Goal: Information Seeking & Learning: Get advice/opinions

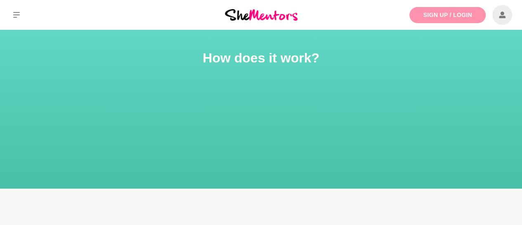
click at [434, 14] on link "Sign Up / Login" at bounding box center [448, 15] width 76 height 16
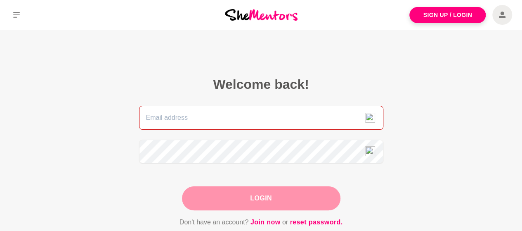
click at [186, 114] on input "email" at bounding box center [261, 118] width 244 height 24
type input "[PERSON_NAME][EMAIL_ADDRESS][DOMAIN_NAME]"
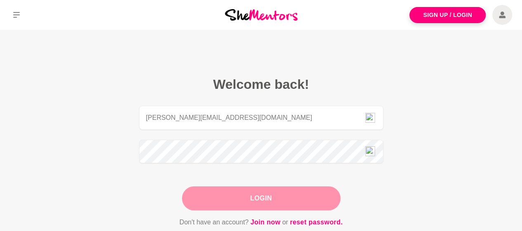
click at [250, 196] on button "Login" at bounding box center [261, 198] width 159 height 24
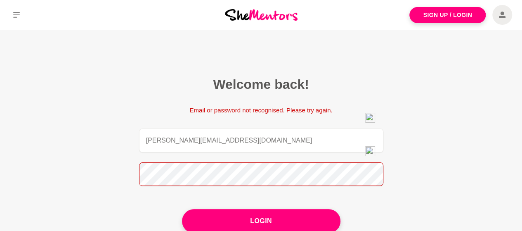
click at [138, 174] on figcaption "Welcome back! Email or password not recognised. Please try again. [PERSON_NAME]…" at bounding box center [261, 163] width 291 height 220
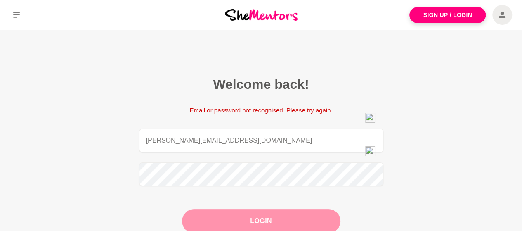
click at [196, 220] on button "Login" at bounding box center [261, 221] width 159 height 24
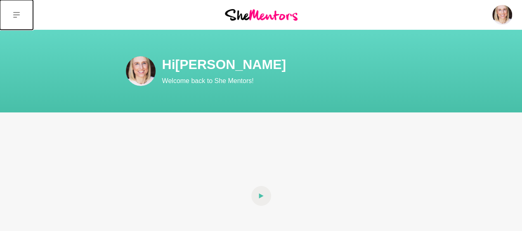
click at [15, 15] on icon at bounding box center [16, 15] width 7 height 6
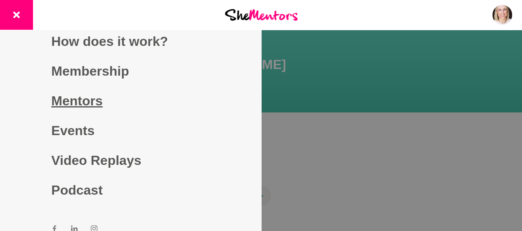
click at [82, 101] on link "Mentors" at bounding box center [130, 101] width 159 height 30
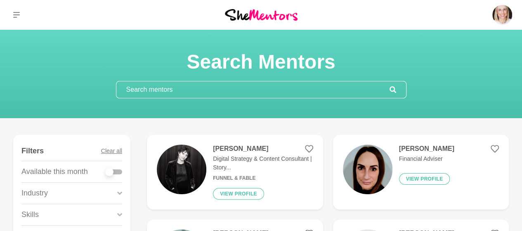
click at [182, 92] on input "text" at bounding box center [252, 89] width 273 height 17
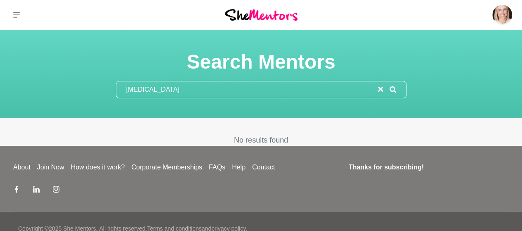
click at [394, 88] on icon at bounding box center [392, 89] width 7 height 7
click at [191, 85] on input "[MEDICAL_DATA]" at bounding box center [247, 89] width 262 height 17
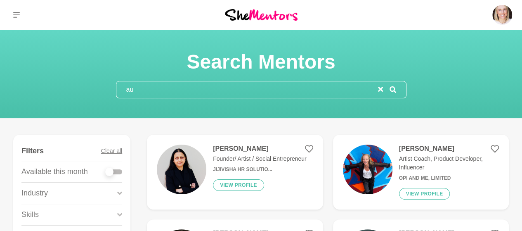
type input "a"
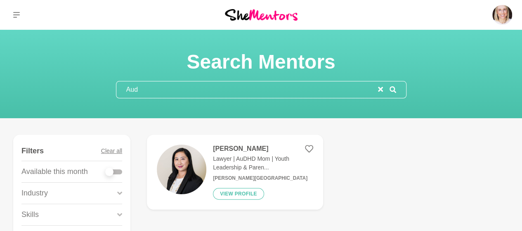
type input "Aud"
click at [293, 163] on p "Lawyer | AuDHD Mom | Youth Leadership & Paren..." at bounding box center [263, 162] width 100 height 17
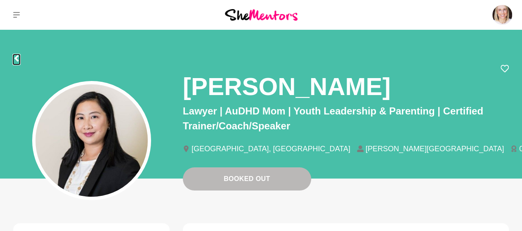
click at [18, 59] on icon at bounding box center [16, 58] width 7 height 7
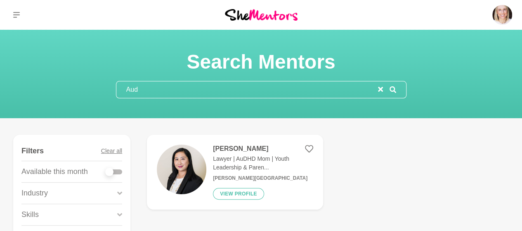
click at [160, 85] on input "Aud" at bounding box center [247, 89] width 262 height 17
type input "A"
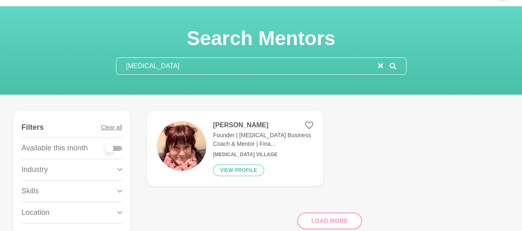
scroll to position [22, 0]
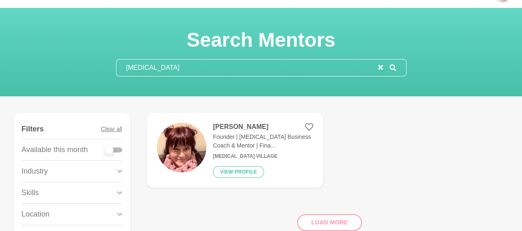
click at [176, 67] on input "[MEDICAL_DATA]" at bounding box center [247, 67] width 262 height 17
type input "A"
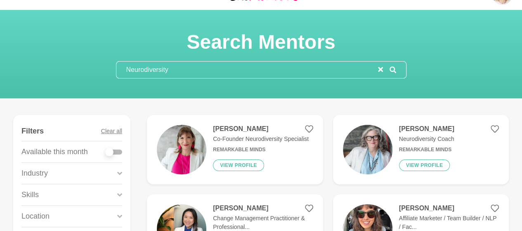
scroll to position [15, 0]
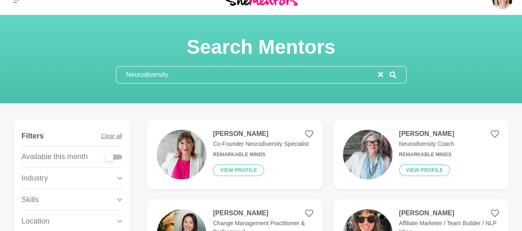
type input "Neurodiversity"
click at [434, 140] on p "Neurodiversity Coach" at bounding box center [426, 144] width 55 height 9
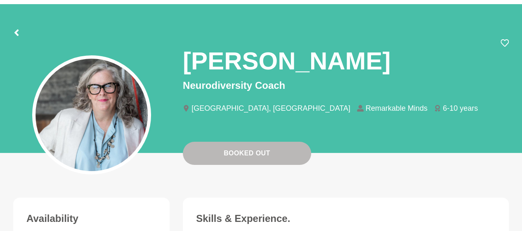
scroll to position [7, 0]
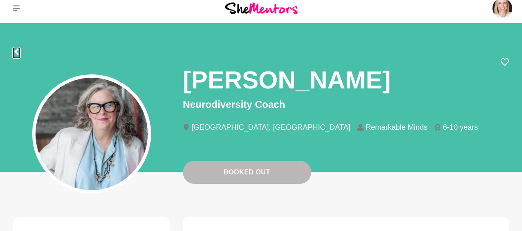
click at [18, 48] on icon at bounding box center [16, 51] width 7 height 7
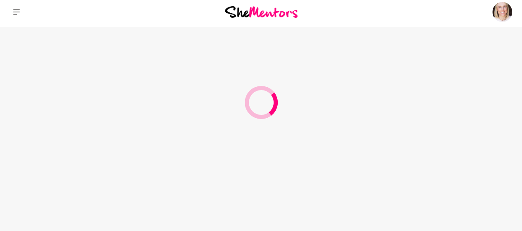
scroll to position [2, 0]
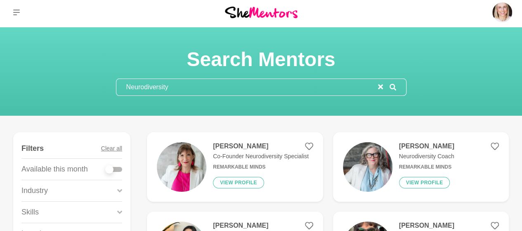
click at [269, 160] on p "Co-Founder Neurodiversity Specialist" at bounding box center [261, 156] width 96 height 9
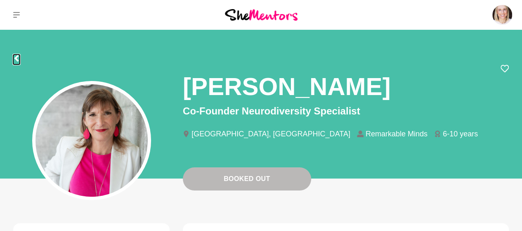
click at [14, 55] on icon at bounding box center [16, 58] width 7 height 7
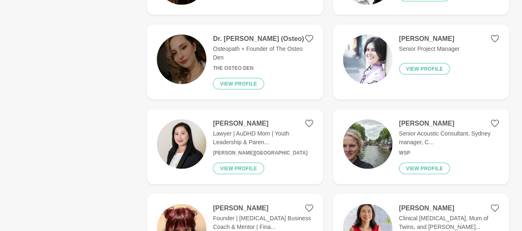
scroll to position [762, 0]
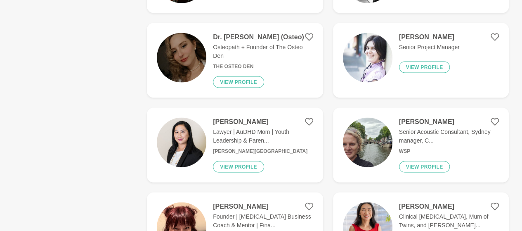
click at [375, 153] on img at bounding box center [368, 142] width 50 height 50
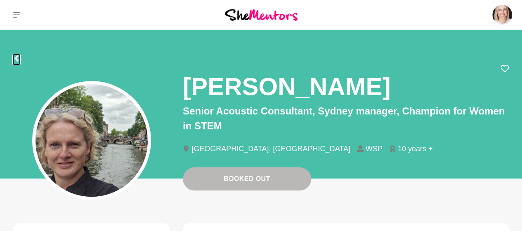
click at [19, 64] on button at bounding box center [16, 59] width 7 height 10
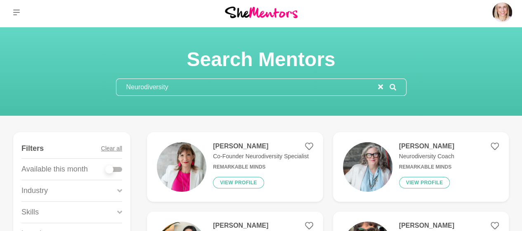
click at [118, 168] on div at bounding box center [114, 169] width 17 height 5
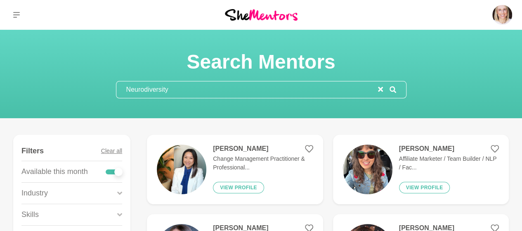
click at [111, 169] on div at bounding box center [114, 171] width 17 height 5
checkbox input "false"
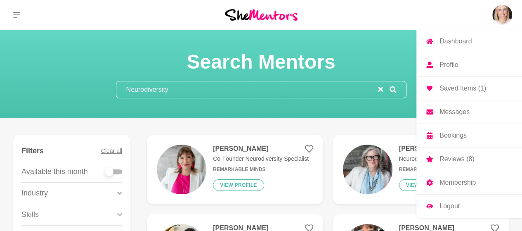
click at [509, 14] on img at bounding box center [502, 15] width 20 height 20
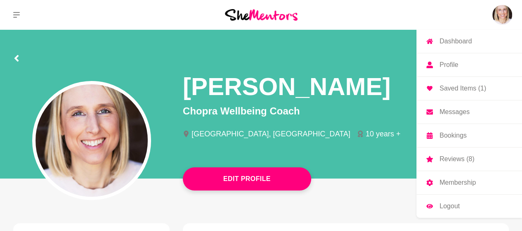
click at [452, 205] on p "Logout" at bounding box center [450, 206] width 20 height 7
